Goal: Find specific page/section: Find specific page/section

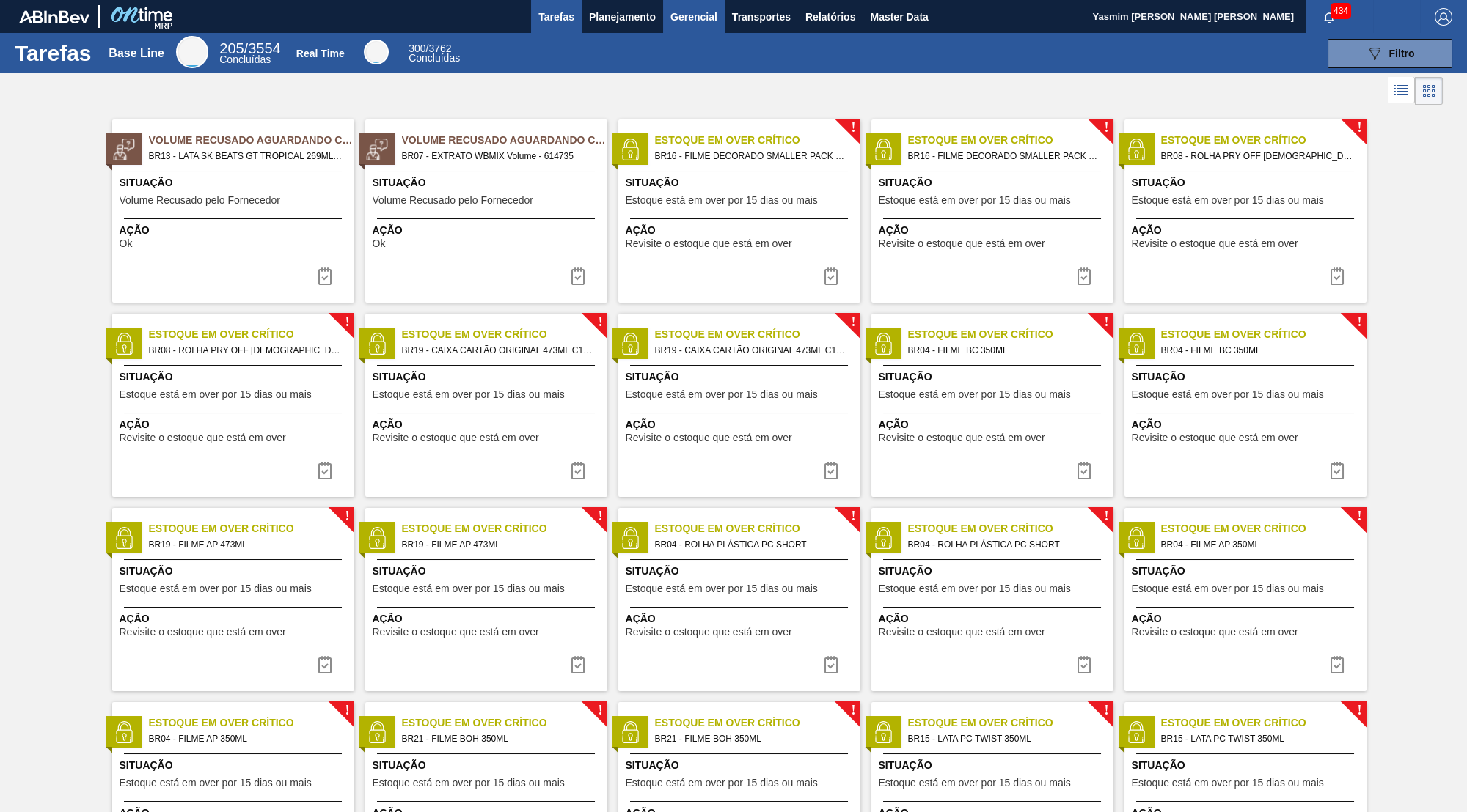
click at [932, 27] on button "Master Data" at bounding box center [898, 17] width 73 height 33
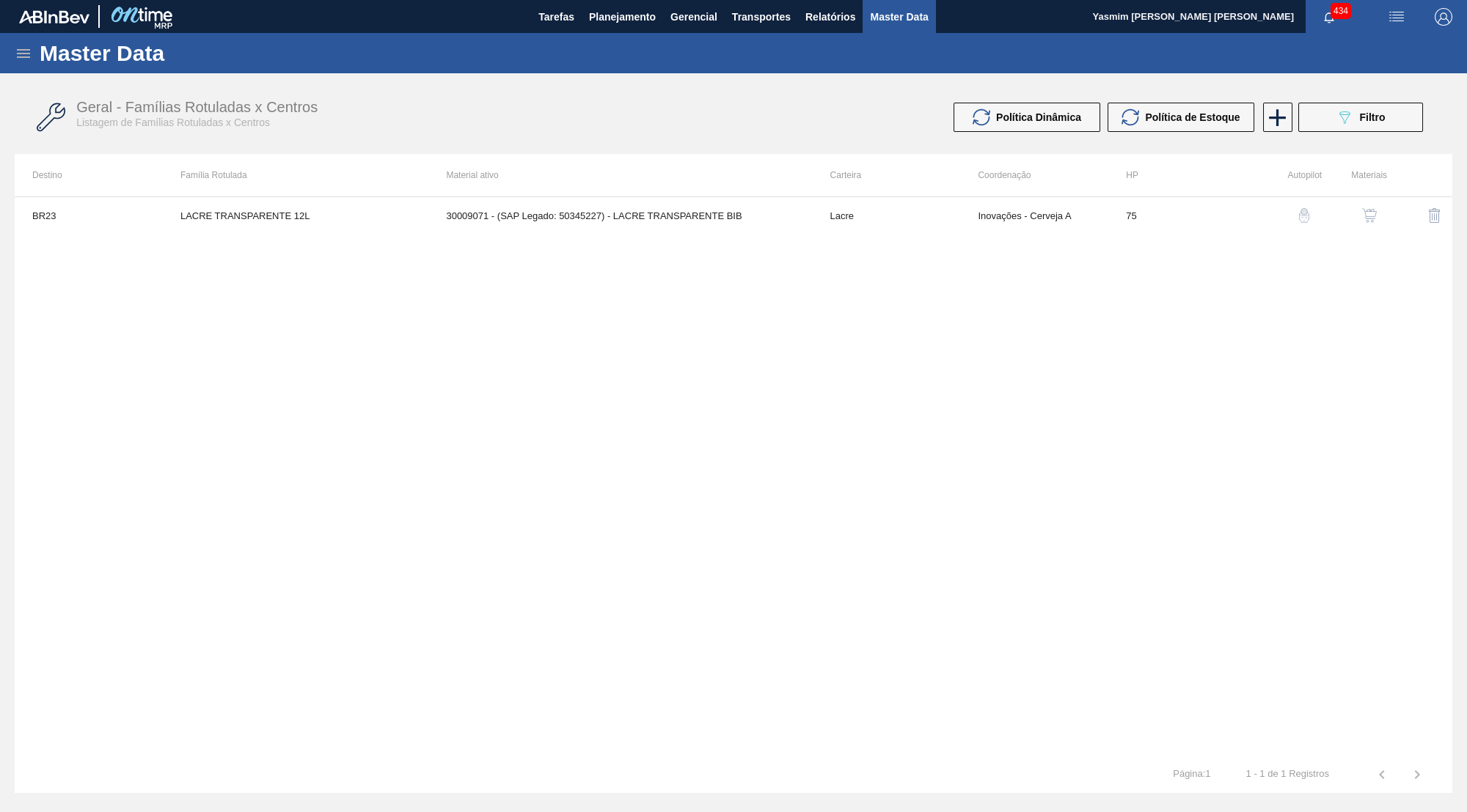
click at [14, 52] on div "Master Data" at bounding box center [734, 53] width 1467 height 41
click at [14, 52] on div "Master Data" at bounding box center [734, 53] width 1467 height 41
click at [26, 56] on icon at bounding box center [23, 53] width 14 height 9
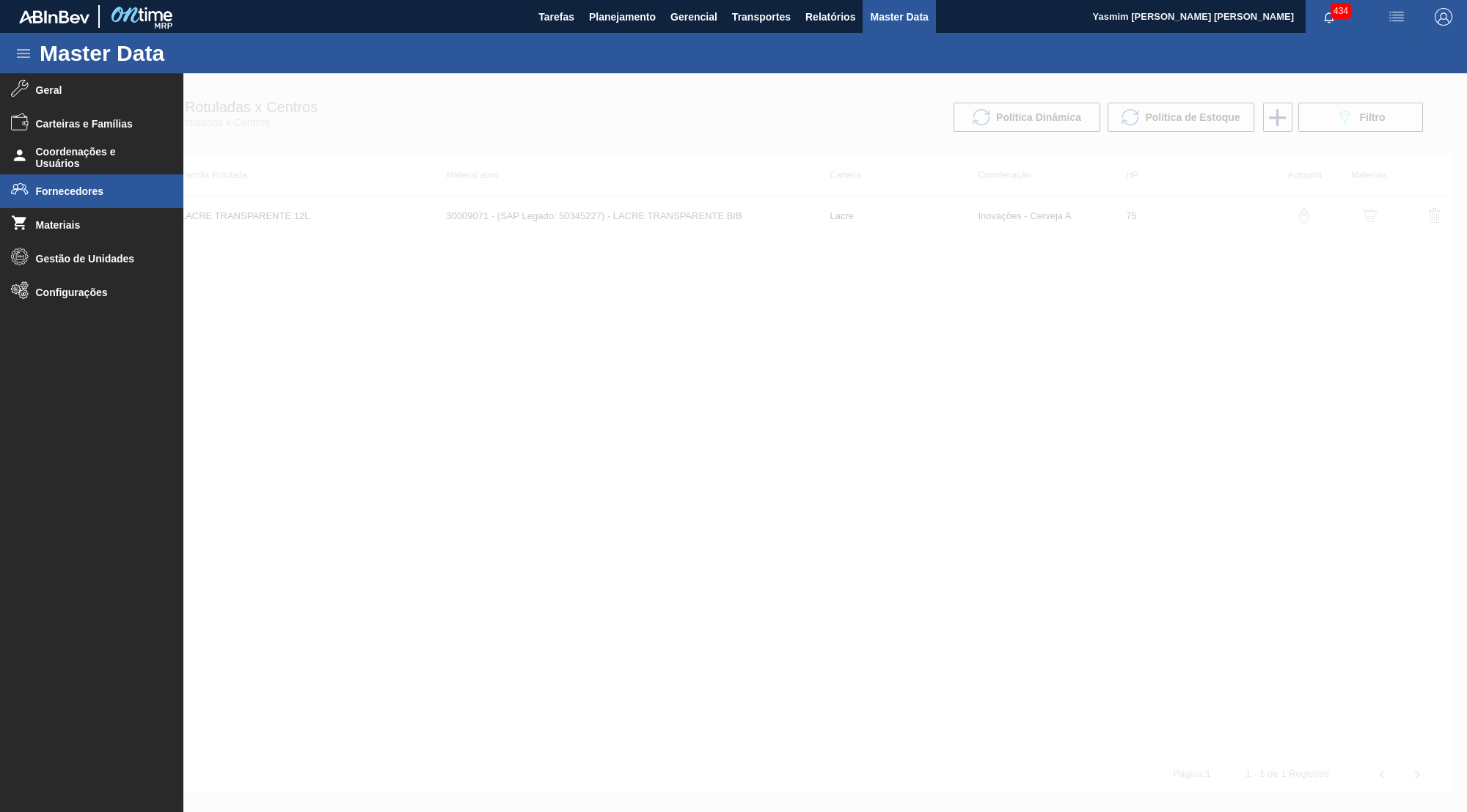
click at [102, 180] on li "Fornecedores" at bounding box center [92, 191] width 184 height 34
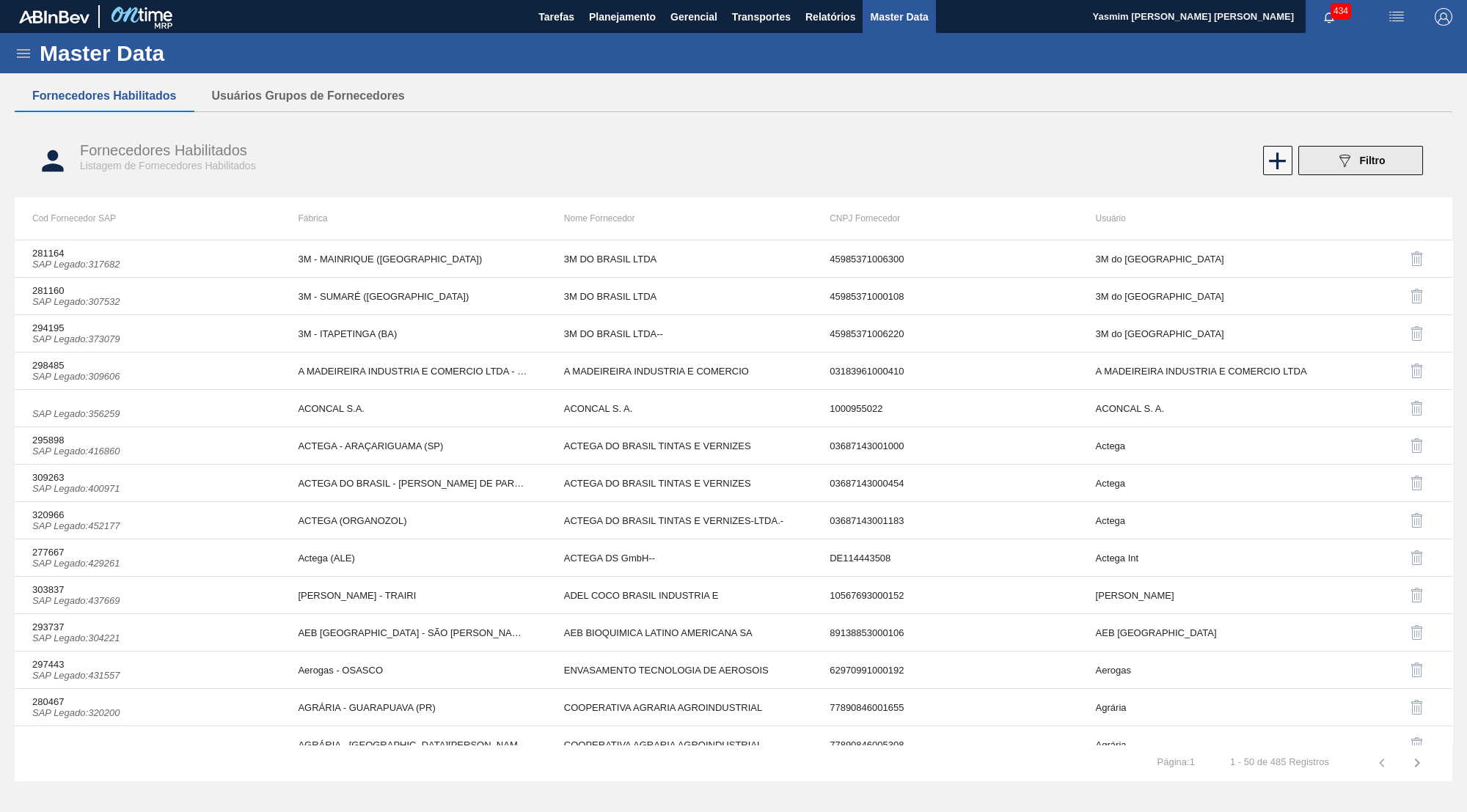
click at [1396, 156] on button "089F7B8B-B2A5-4AFE-B5C0-19BA573D28AC Filtro" at bounding box center [1360, 160] width 125 height 29
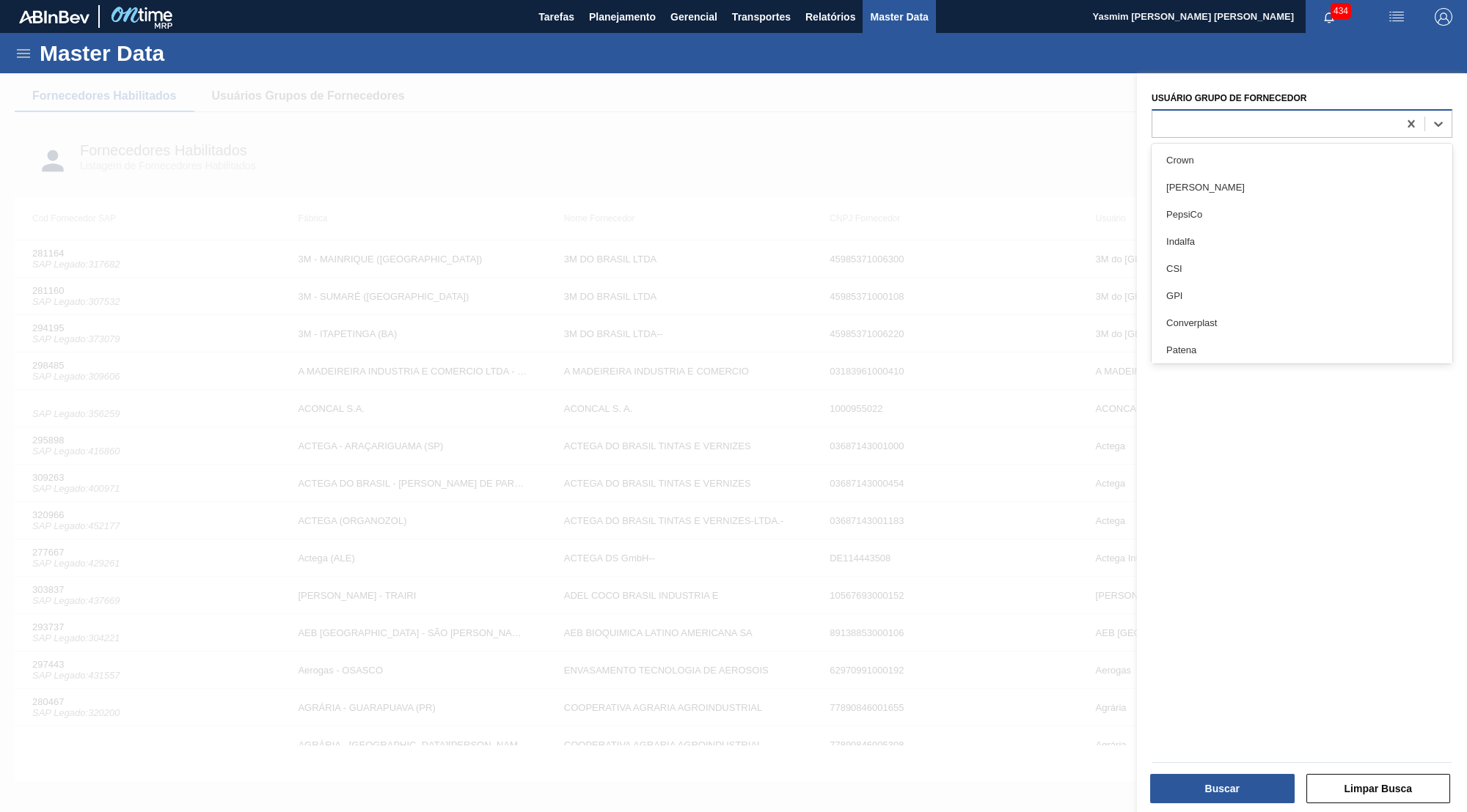
click at [1323, 124] on div at bounding box center [1274, 123] width 246 height 21
type Fornecedor "c"
click at [301, 306] on div at bounding box center [734, 479] width 1467 height 812
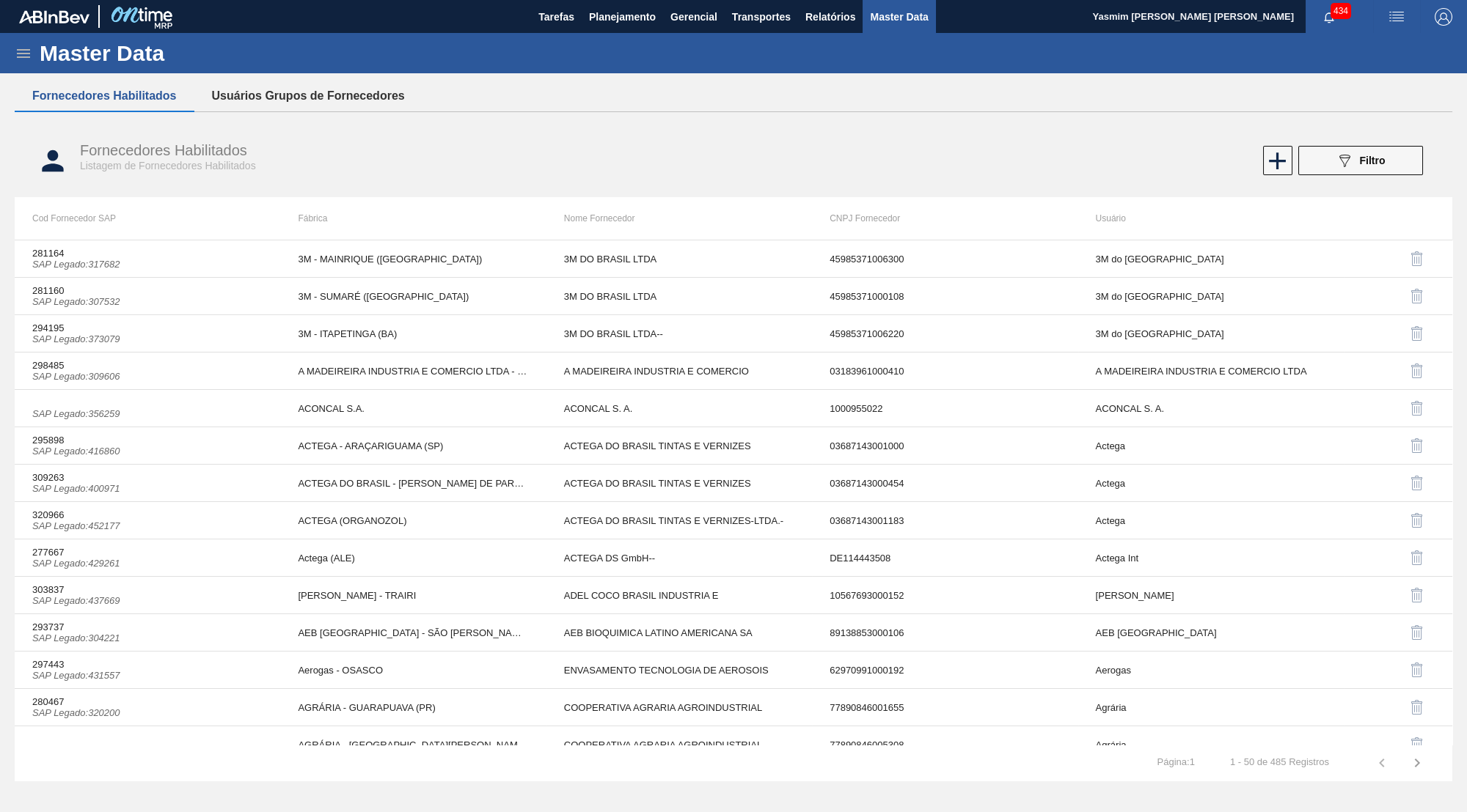
click at [302, 92] on button "Usuários Grupos de Fornecedores" at bounding box center [308, 95] width 228 height 31
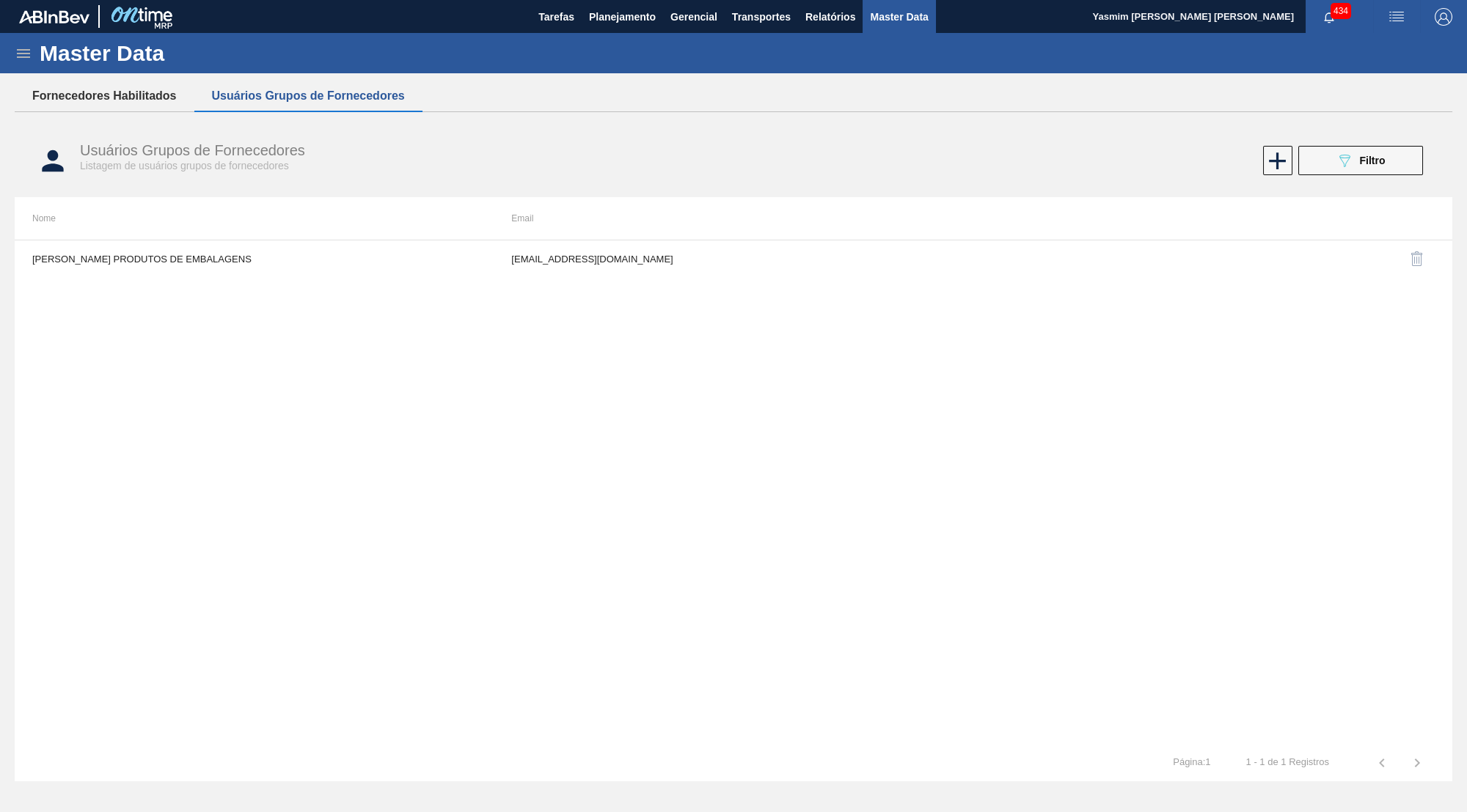
click at [101, 91] on button "Fornecedores Habilitados" at bounding box center [104, 95] width 180 height 31
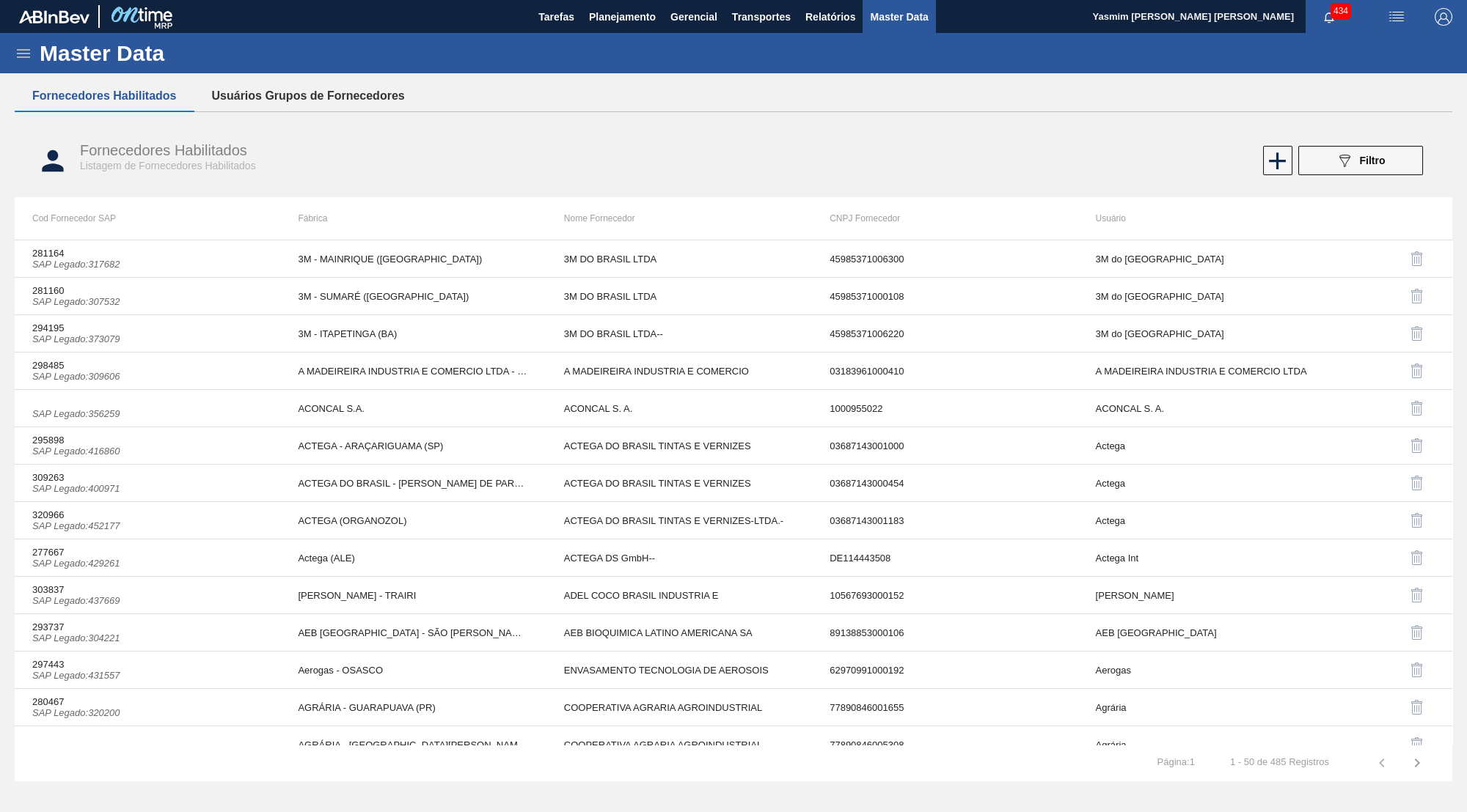
click at [309, 84] on button "Usuários Grupos de Fornecedores" at bounding box center [308, 95] width 228 height 31
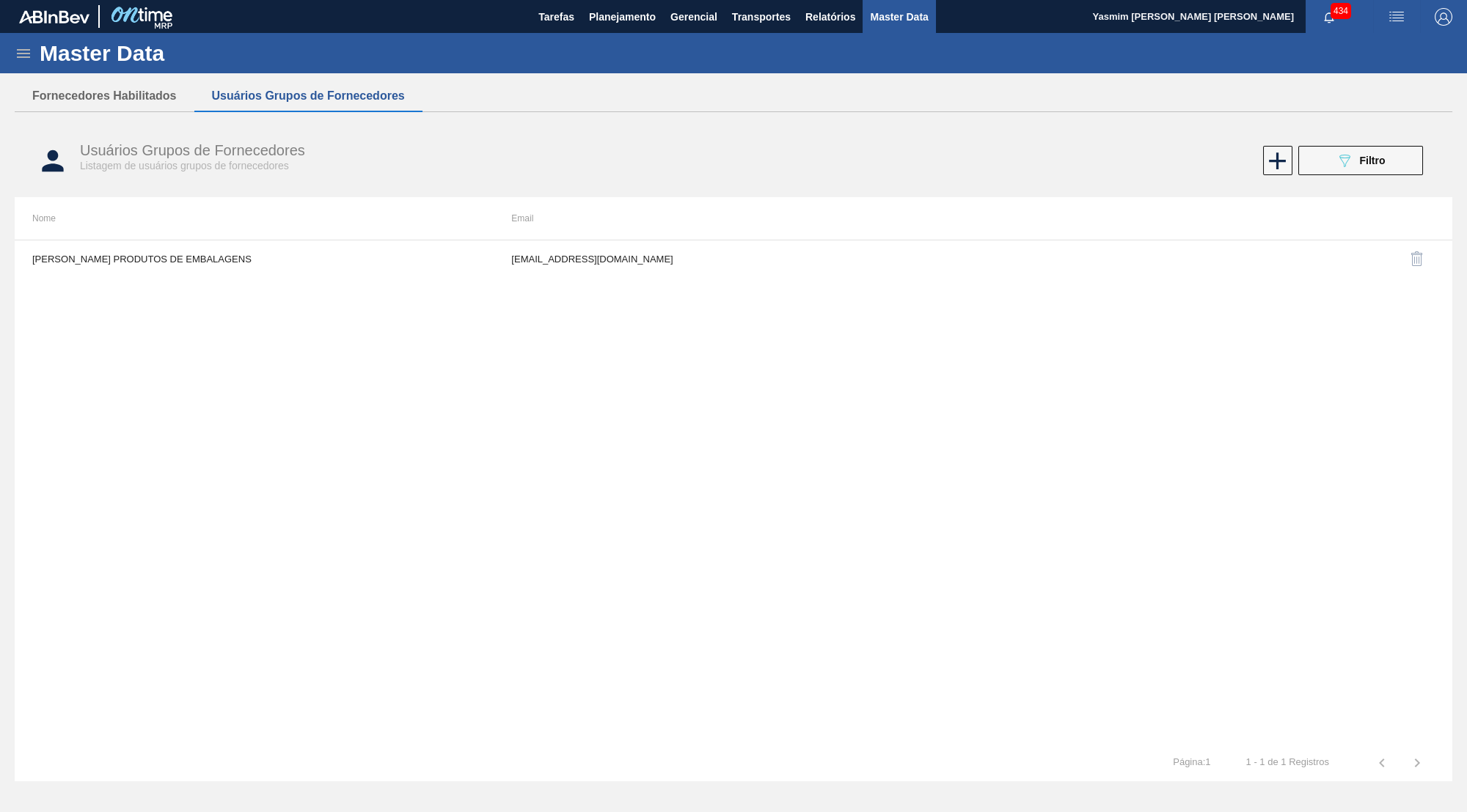
click at [1387, 180] on div "Usuários Grupos de Fornecedores Listagem de usuários grupos de fornecedores 089…" at bounding box center [733, 160] width 1438 height 55
click at [1374, 136] on div "Usuários Grupos de Fornecedores Listagem de usuários grupos de fornecedores 089…" at bounding box center [733, 160] width 1438 height 55
click at [1371, 150] on button "089F7B8B-B2A5-4AFE-B5C0-19BA573D28AC Filtro" at bounding box center [1360, 160] width 125 height 29
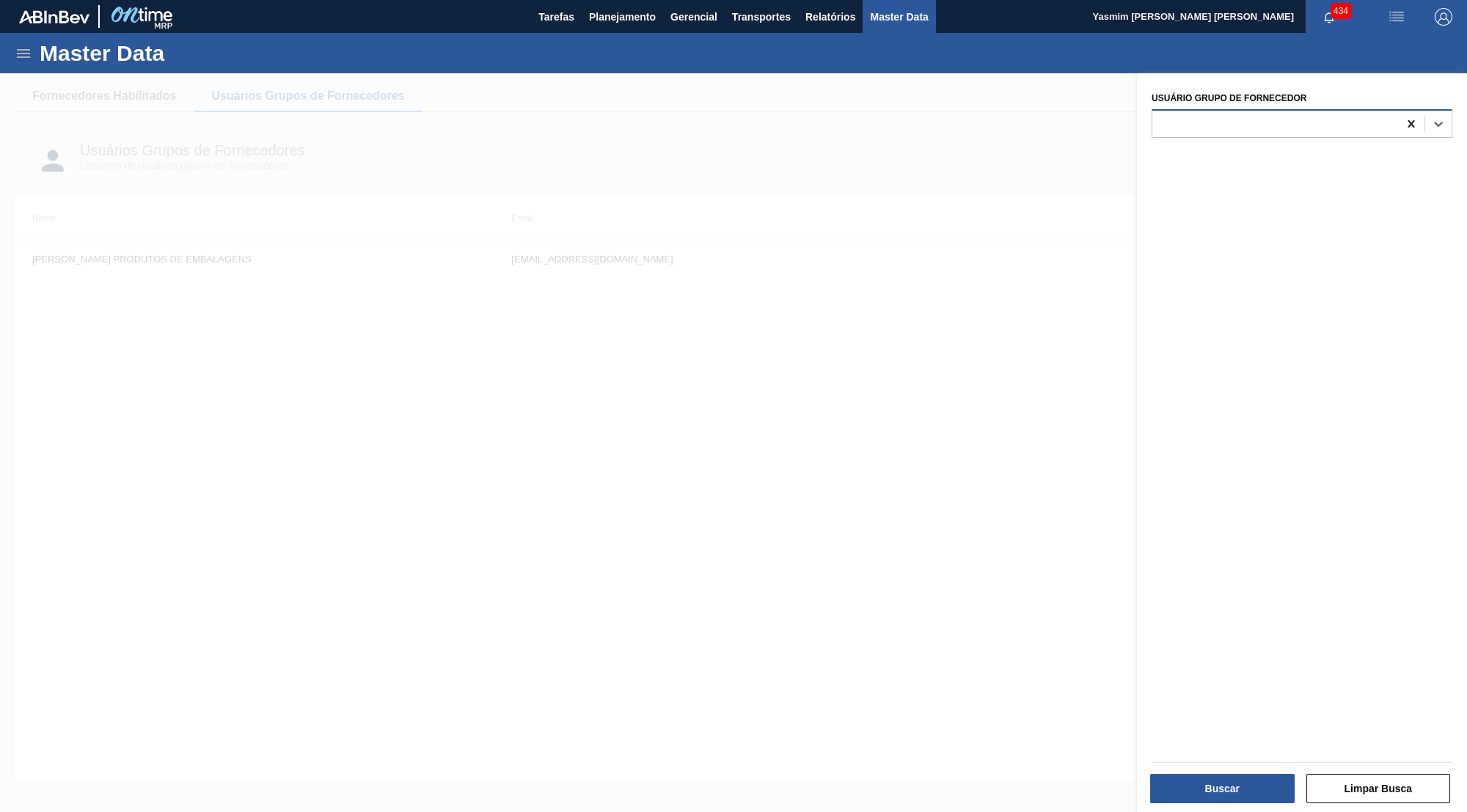
click at [1405, 131] on div at bounding box center [1411, 123] width 26 height 26
type Fornecedor "cism"
